Goal: Task Accomplishment & Management: Manage account settings

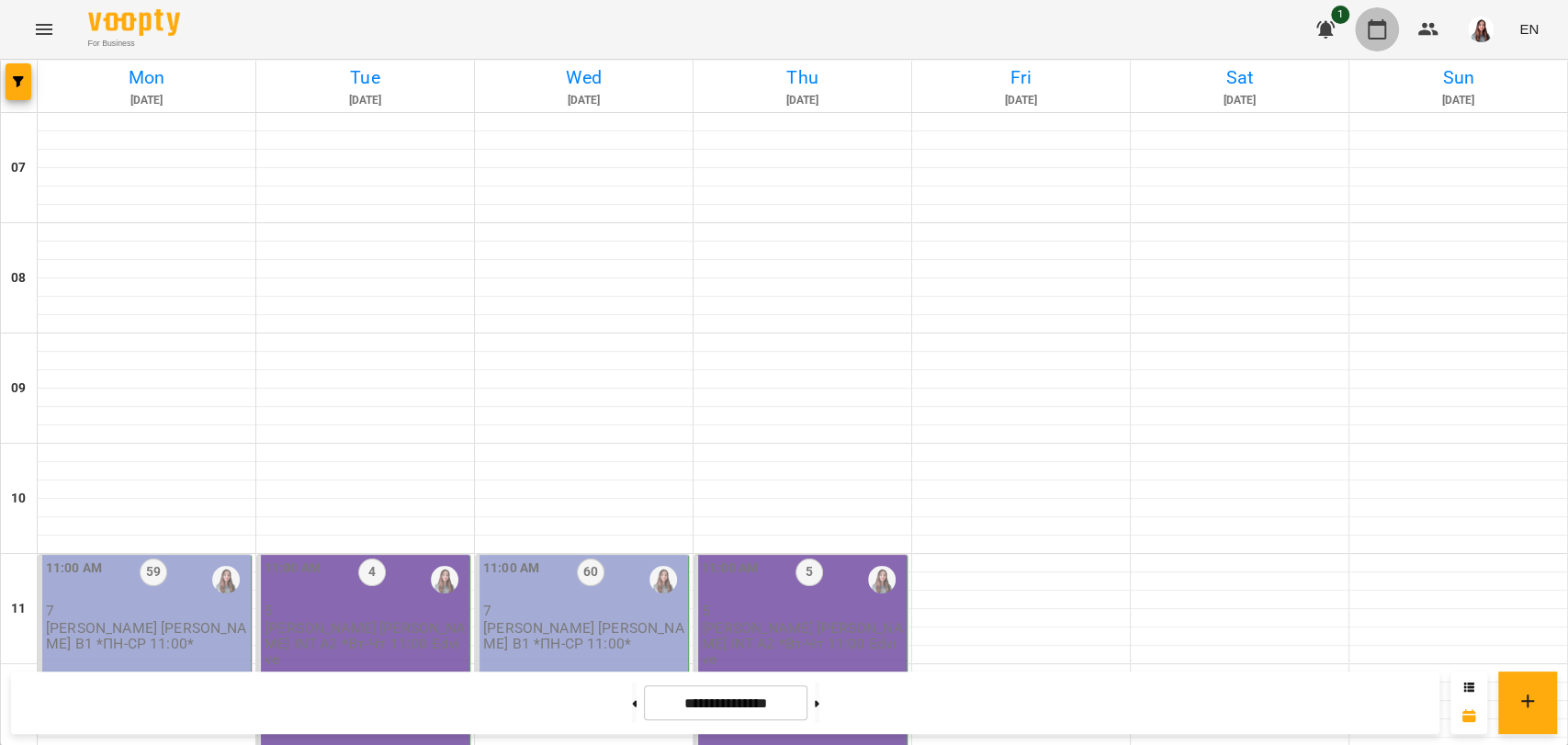
click at [180, 610] on p "7" at bounding box center [147, 610] width 201 height 15
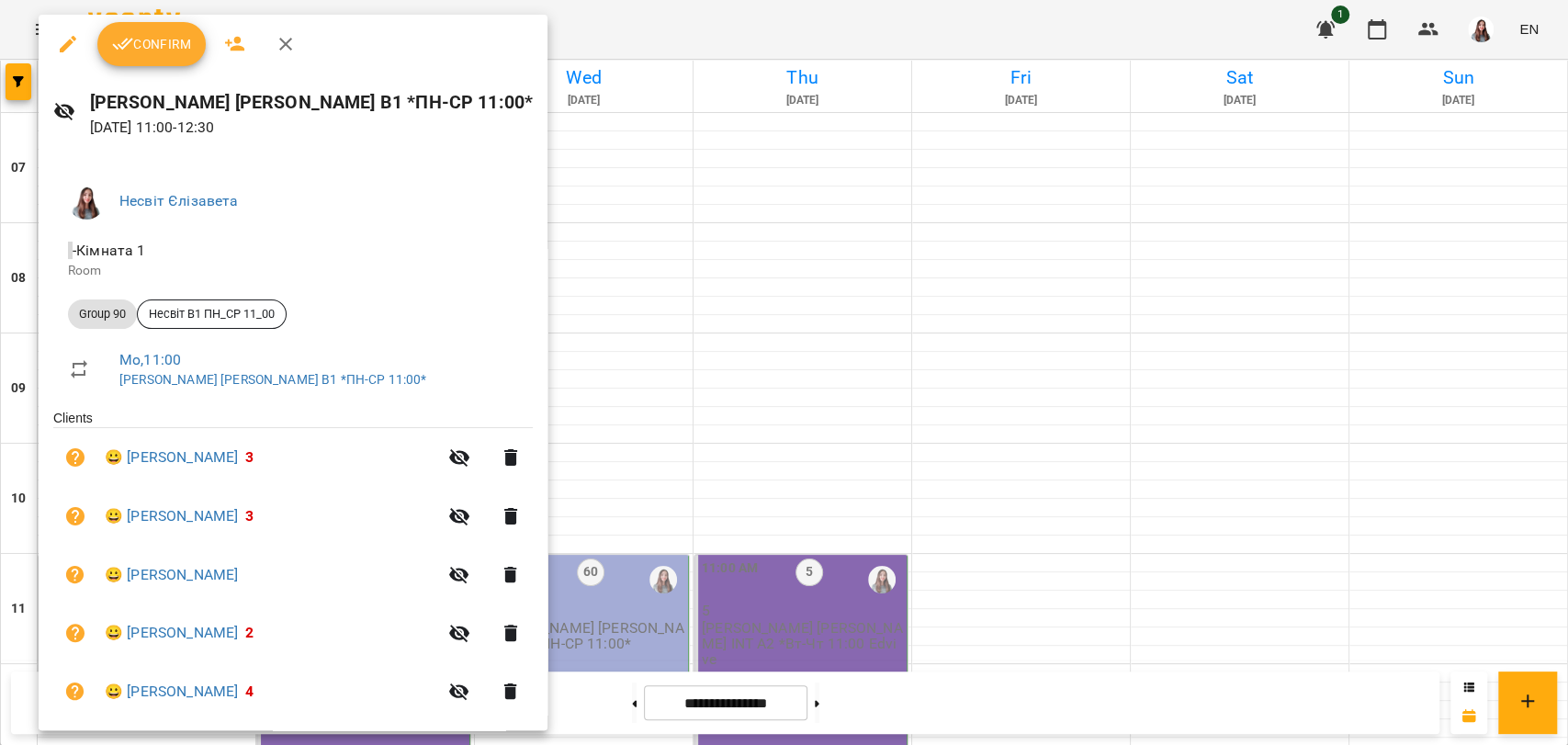
click at [140, 57] on button "Confirm" at bounding box center [152, 44] width 108 height 44
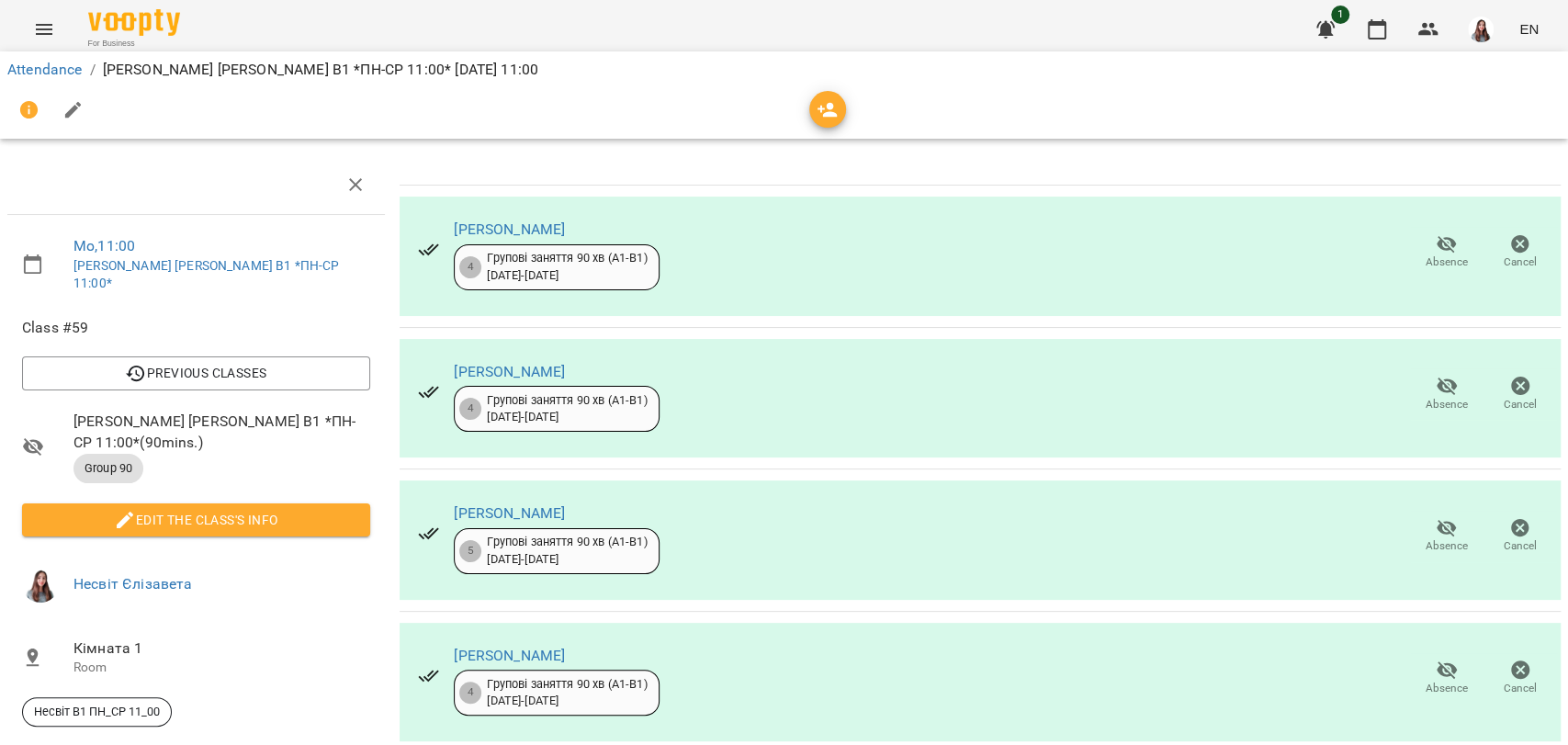
scroll to position [102, 0]
click at [83, 113] on icon "button" at bounding box center [73, 110] width 22 height 22
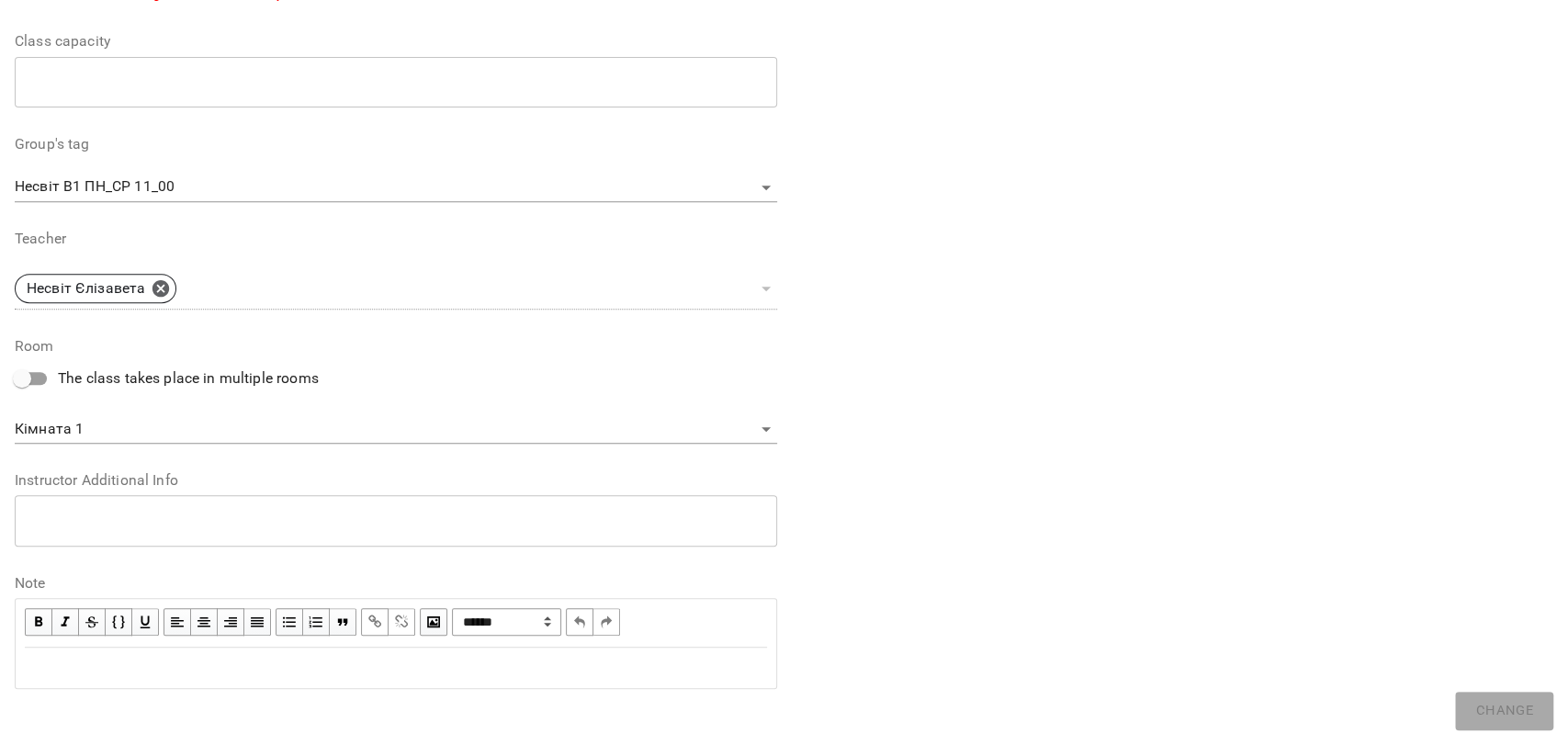
scroll to position [477, 0]
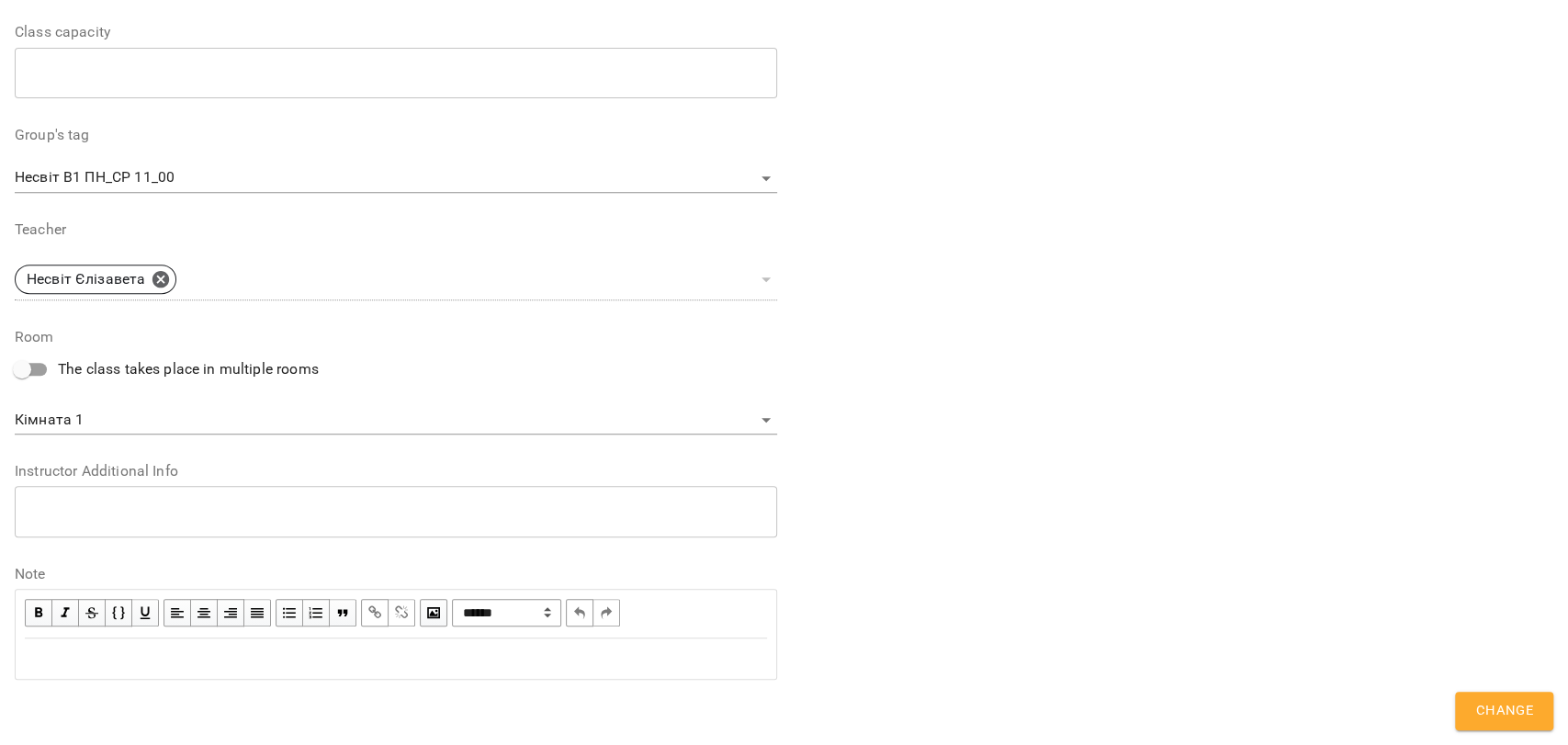
click at [118, 663] on div "Edit text" at bounding box center [396, 658] width 742 height 22
click at [1512, 692] on button "Change" at bounding box center [1504, 711] width 98 height 39
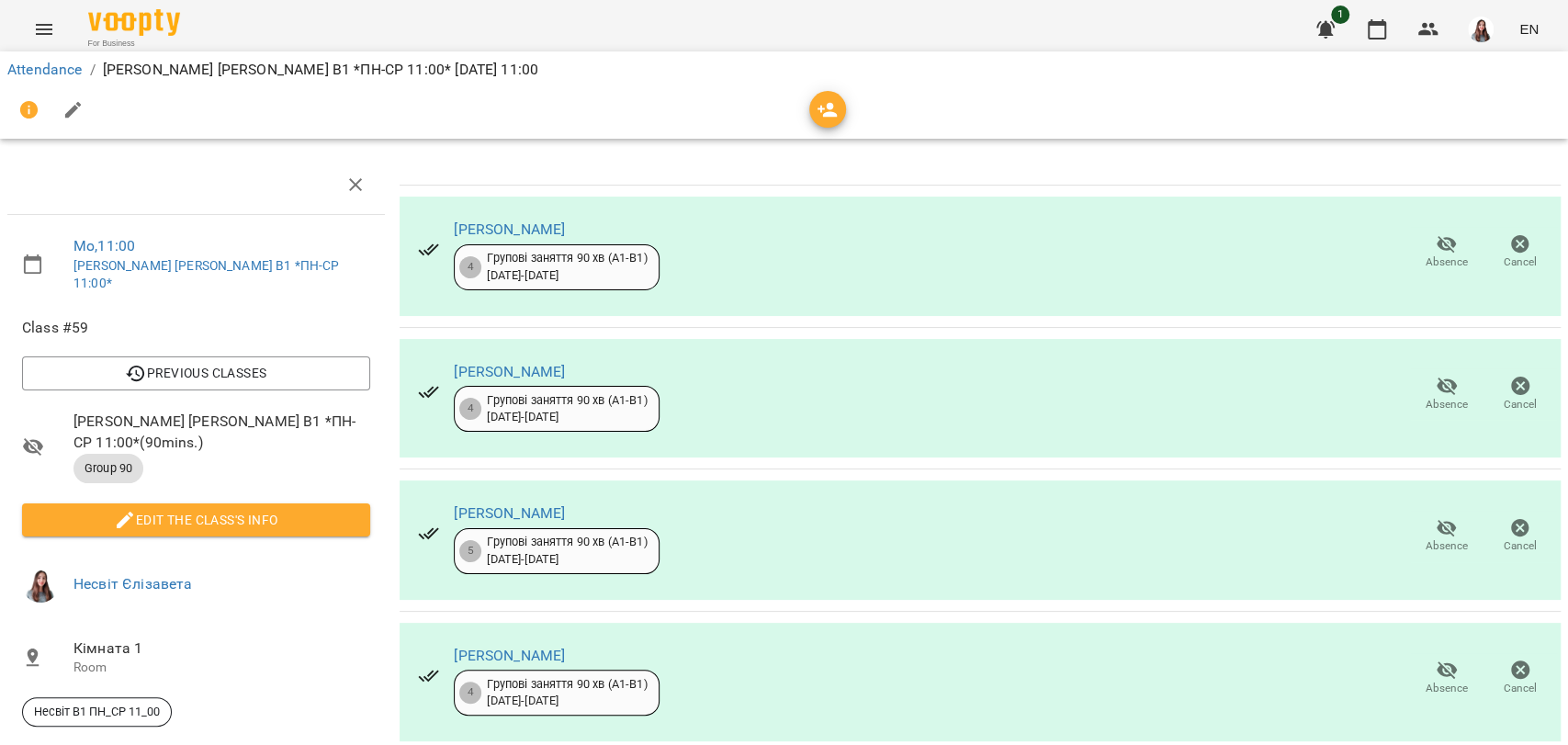
scroll to position [0, 0]
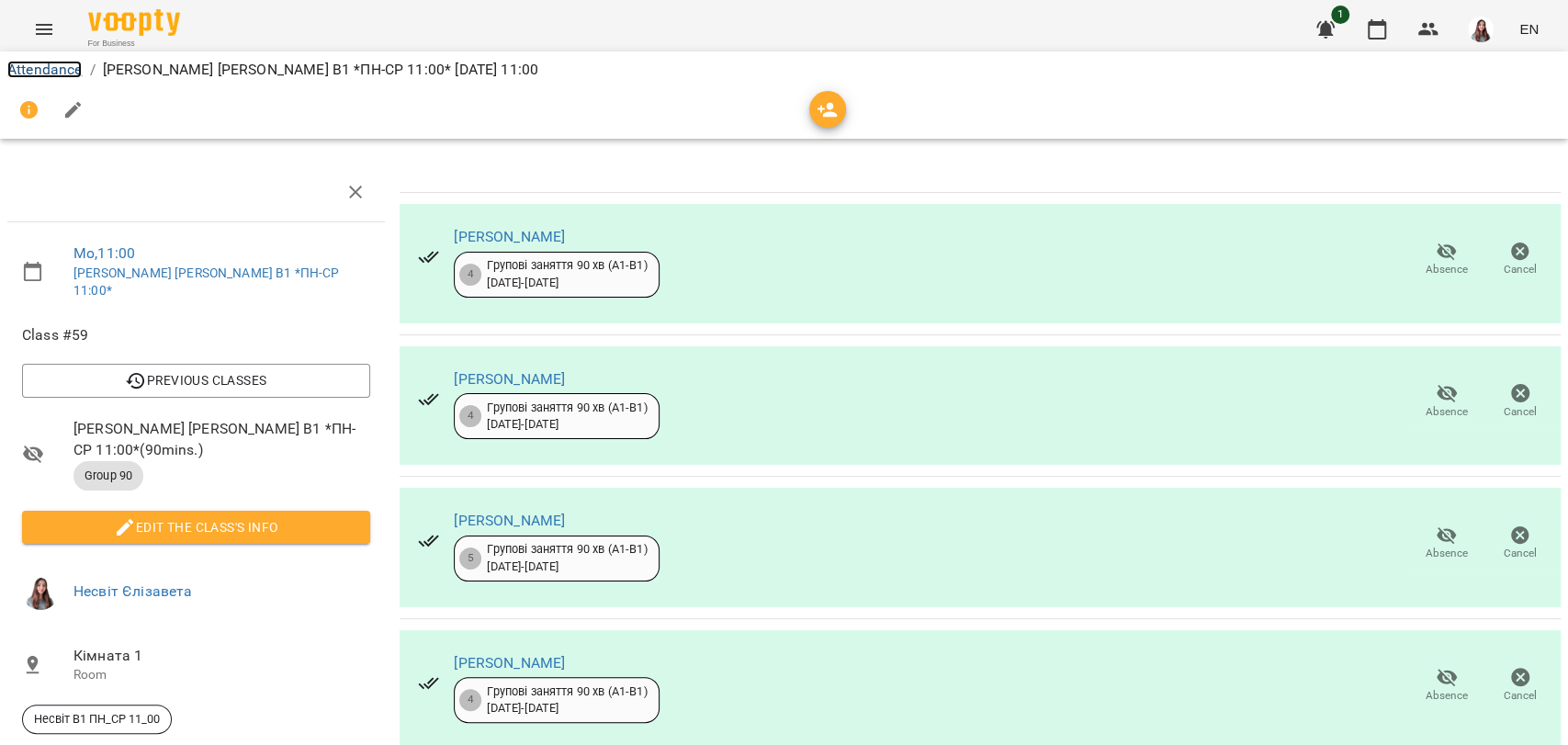
click at [53, 75] on link "Attendance" at bounding box center [44, 69] width 74 height 17
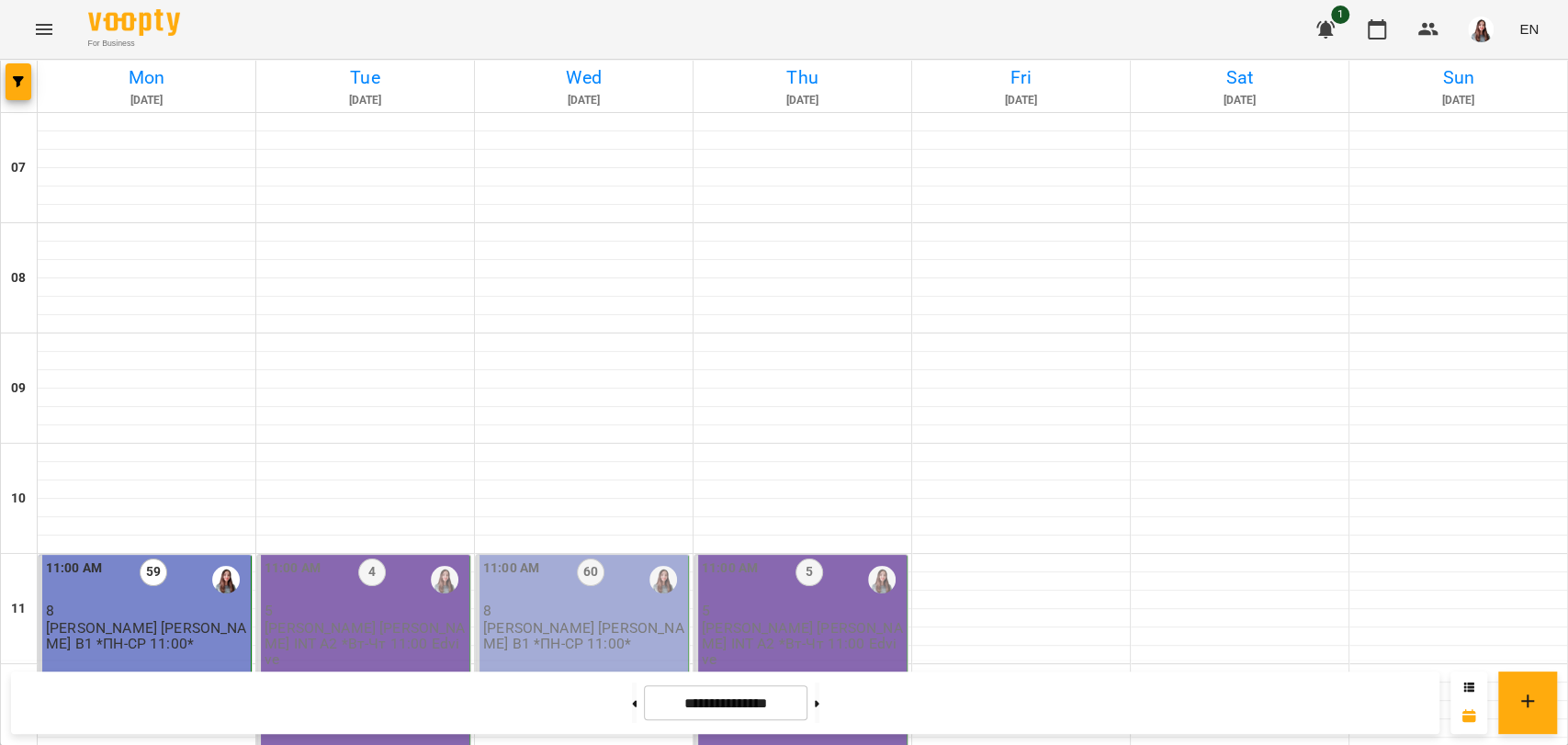
scroll to position [946, 0]
